Goal: Task Accomplishment & Management: Complete application form

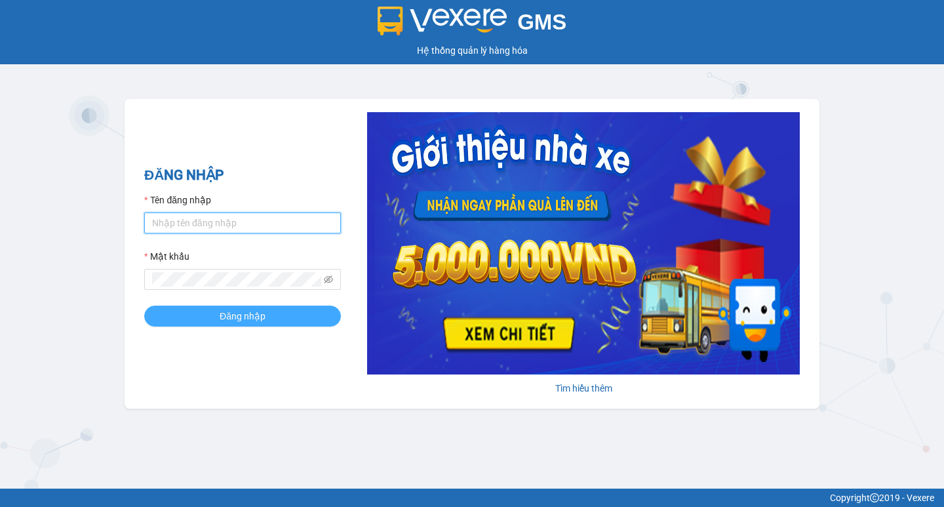
type input "hoangmaisg.kimma"
click at [263, 320] on span "Đăng nhập" at bounding box center [243, 316] width 46 height 14
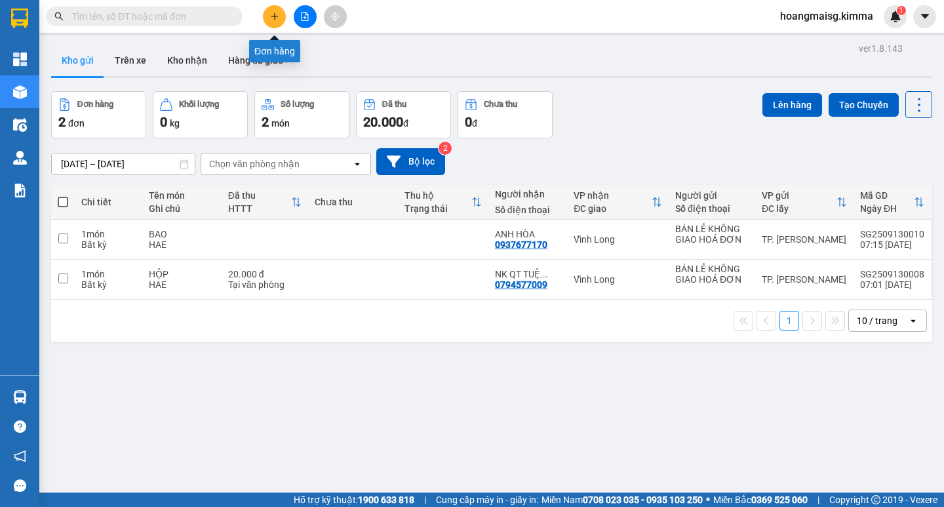
click at [276, 13] on icon "plus" at bounding box center [274, 16] width 9 height 9
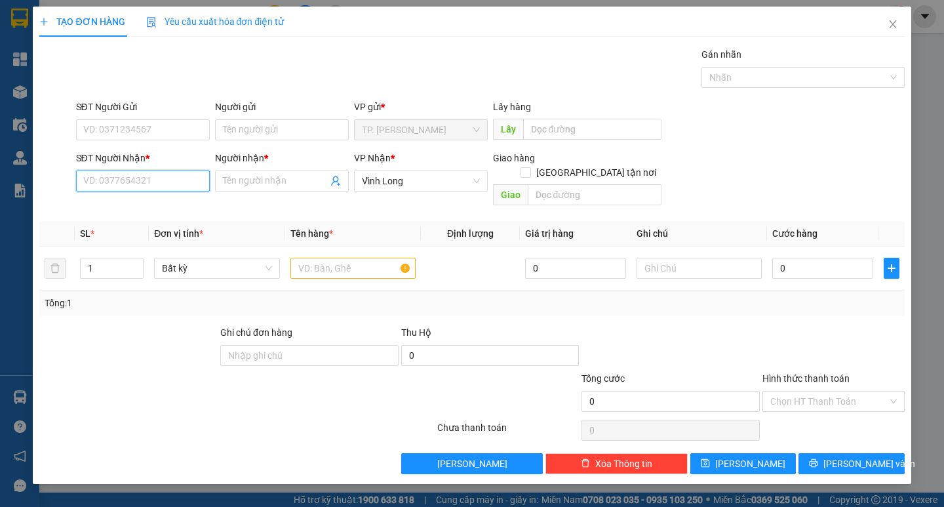
click at [147, 184] on input "SĐT Người Nhận *" at bounding box center [143, 180] width 134 height 21
type input "02703823665"
click at [175, 211] on div "02703823665 - HUYỀN TRẠM" at bounding box center [144, 207] width 121 height 14
type input "HUYỀN TRẠM"
type input "02703823665"
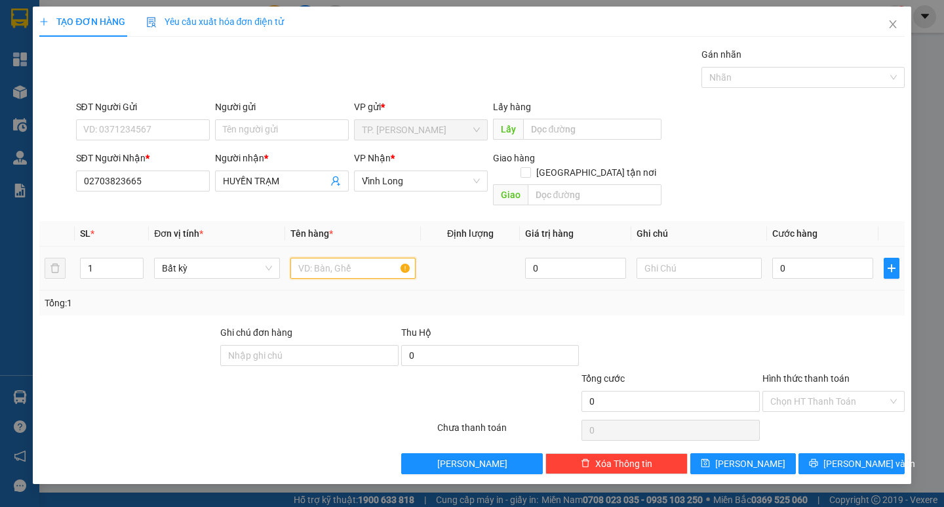
click at [358, 258] on input "text" at bounding box center [352, 268] width 125 height 21
drag, startPoint x: 321, startPoint y: 254, endPoint x: 116, endPoint y: 235, distance: 206.1
click at [121, 246] on tr "1 Bất kỳ xấp 0 0" at bounding box center [471, 268] width 864 height 44
type input "XẤP"
click at [655, 258] on input "text" at bounding box center [698, 268] width 125 height 21
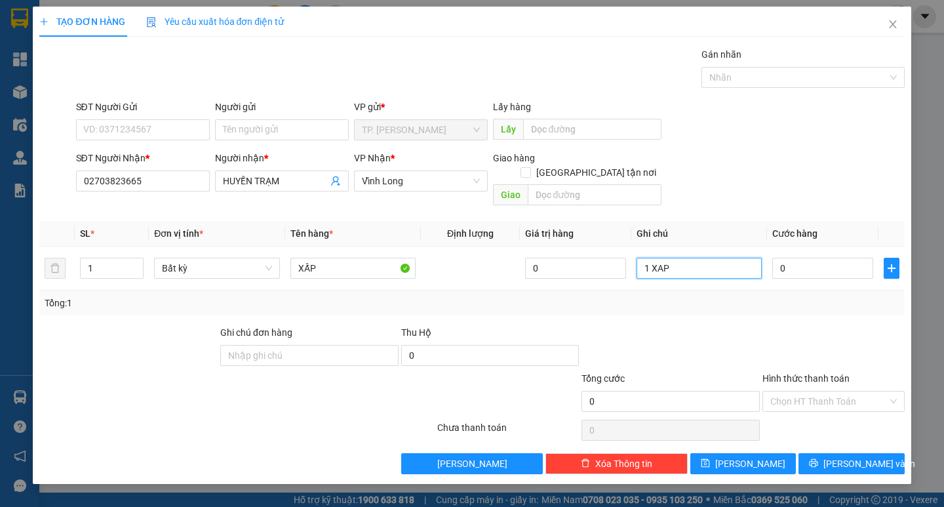
type input "1 XAP"
click at [788, 258] on input "0" at bounding box center [822, 268] width 101 height 21
type input "2"
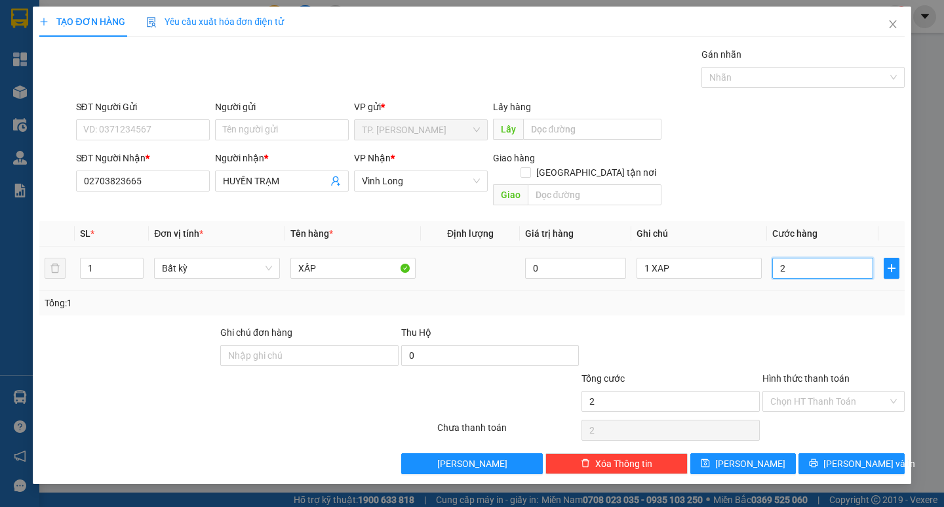
type input "25"
type input "25.000"
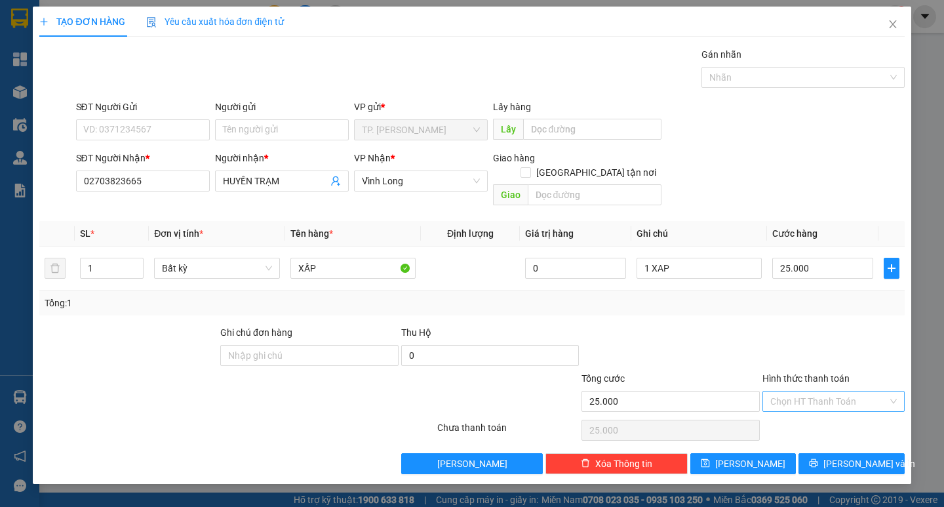
click at [802, 391] on input "Hình thức thanh toán" at bounding box center [828, 401] width 117 height 20
drag, startPoint x: 805, startPoint y: 410, endPoint x: 819, endPoint y: 436, distance: 29.3
click at [805, 414] on div "Tại văn phòng" at bounding box center [833, 412] width 142 height 21
type input "0"
click at [844, 456] on span "Lưu và In" at bounding box center [869, 463] width 92 height 14
